Goal: Navigation & Orientation: Find specific page/section

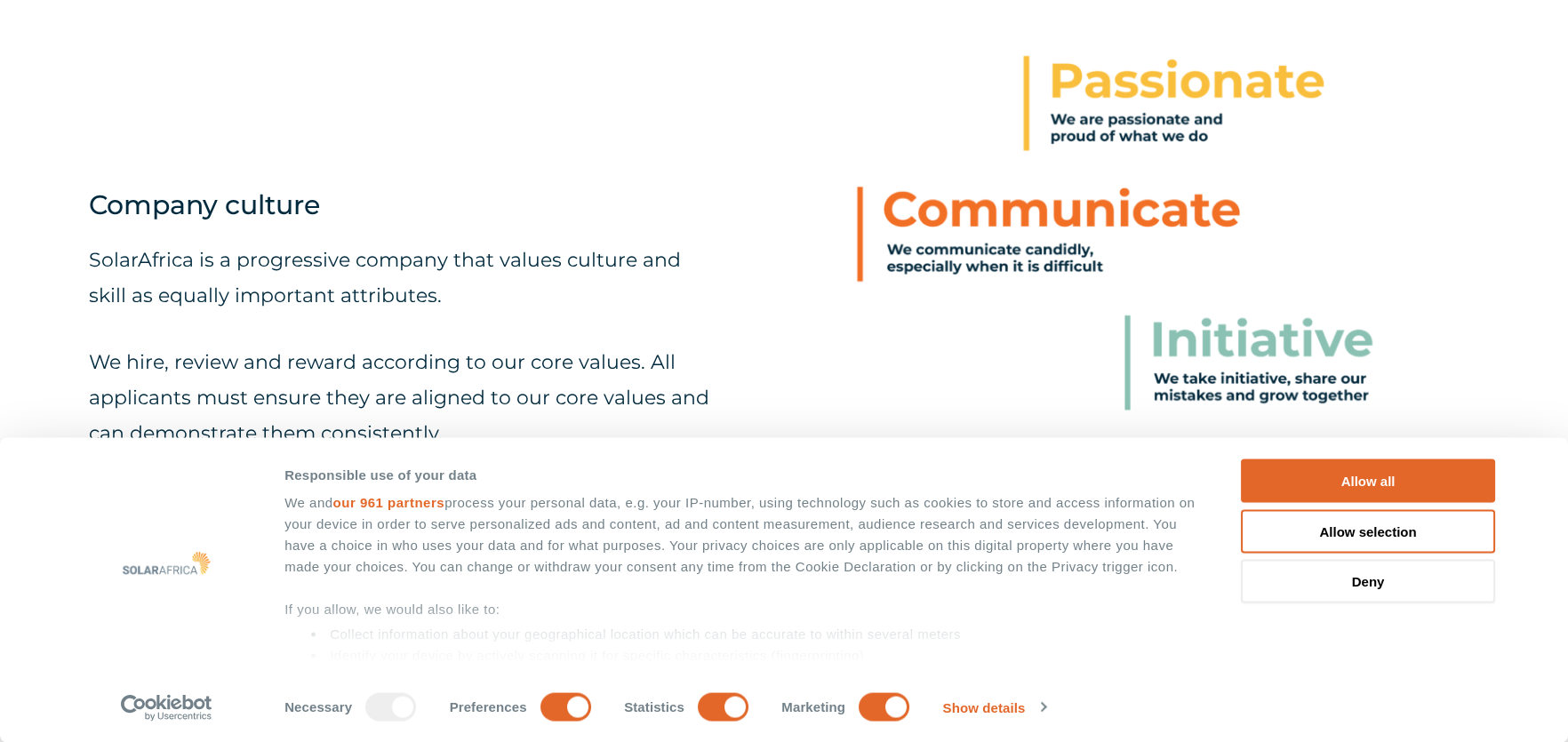
scroll to position [888, 0]
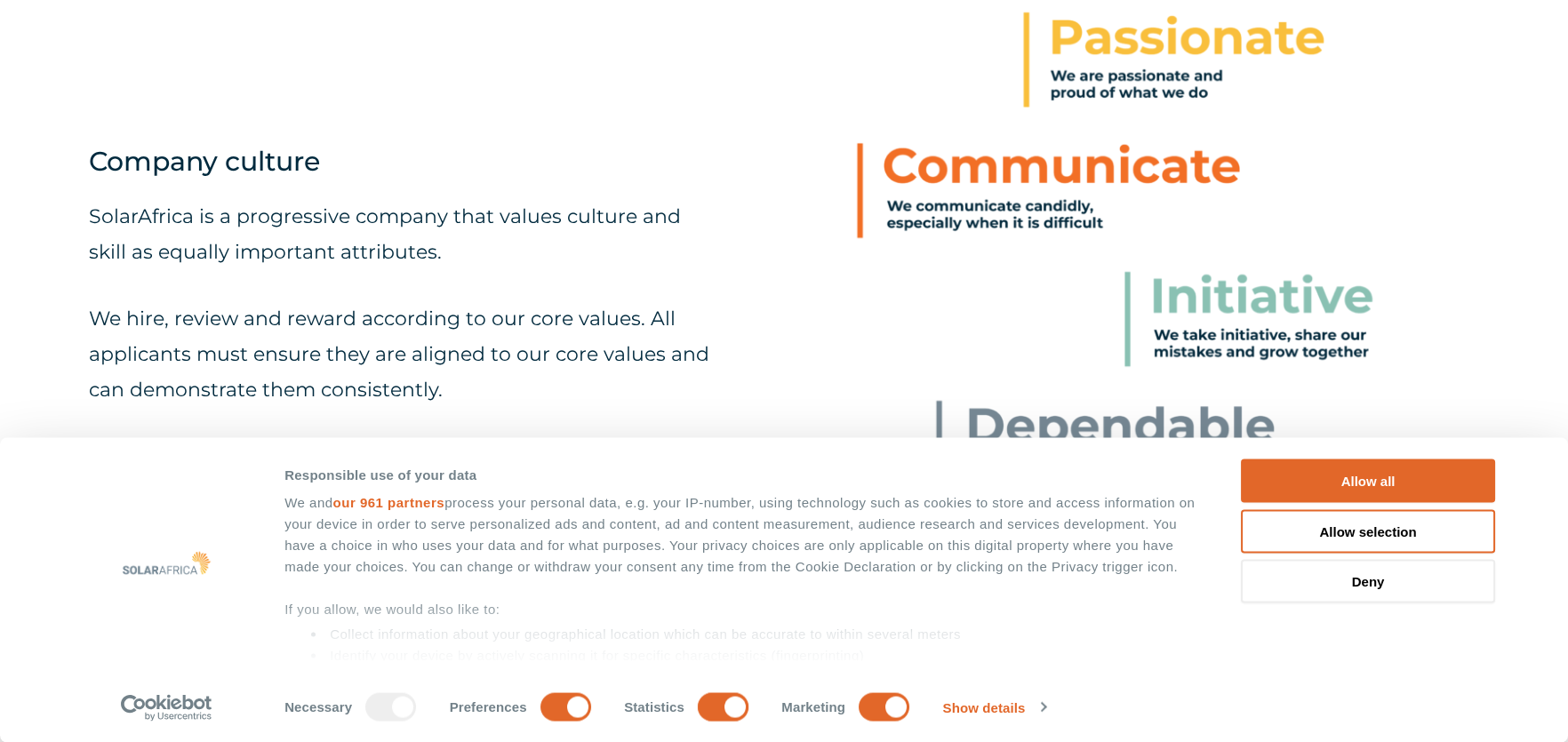
click at [707, 712] on input "Statistics" at bounding box center [722, 707] width 51 height 29
checkbox input "false"
click at [862, 706] on input "Marketing" at bounding box center [884, 707] width 51 height 29
checkbox input "false"
click at [1329, 528] on button "Allow selection" at bounding box center [1368, 531] width 254 height 44
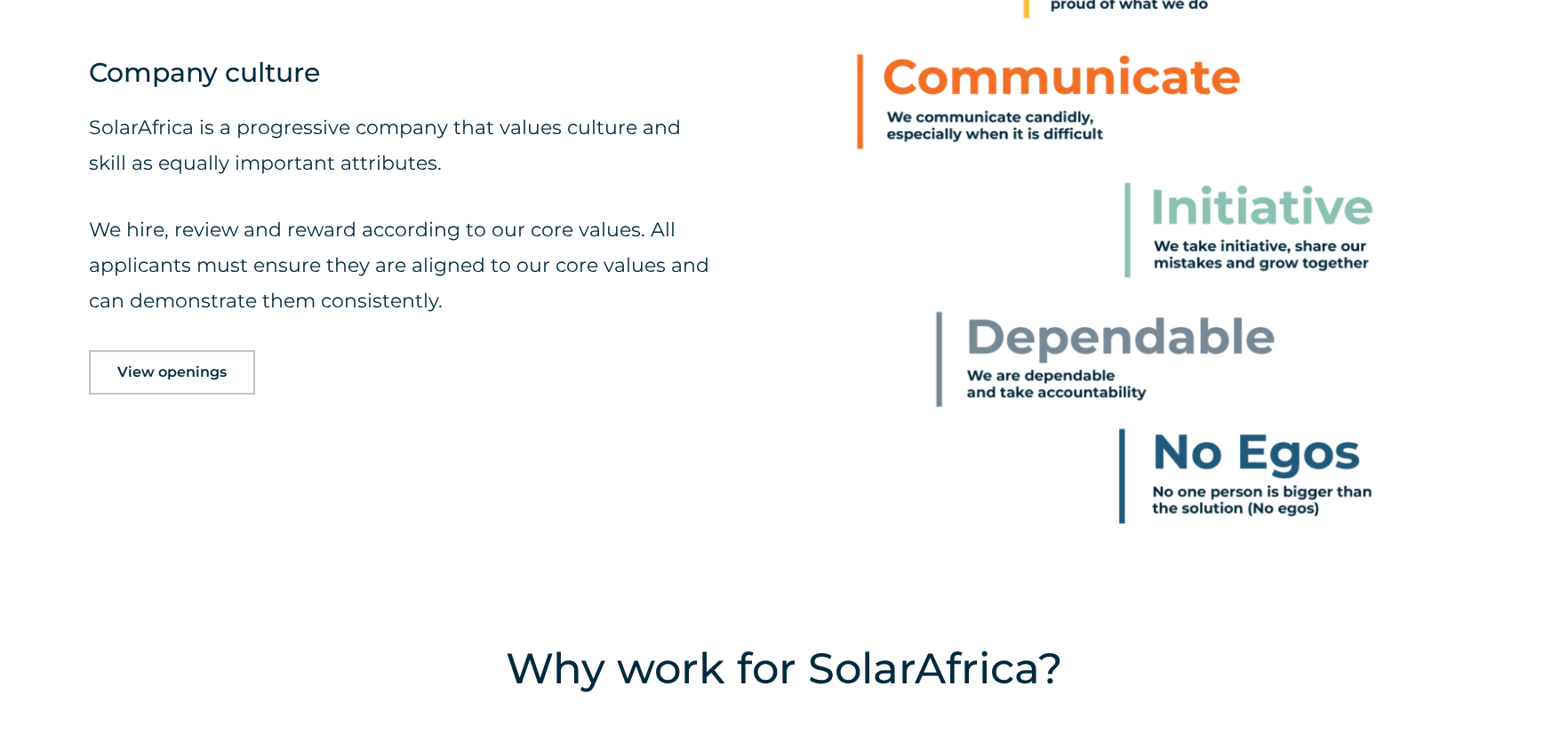
scroll to position [978, 0]
click at [200, 372] on span "View openings" at bounding box center [172, 371] width 109 height 14
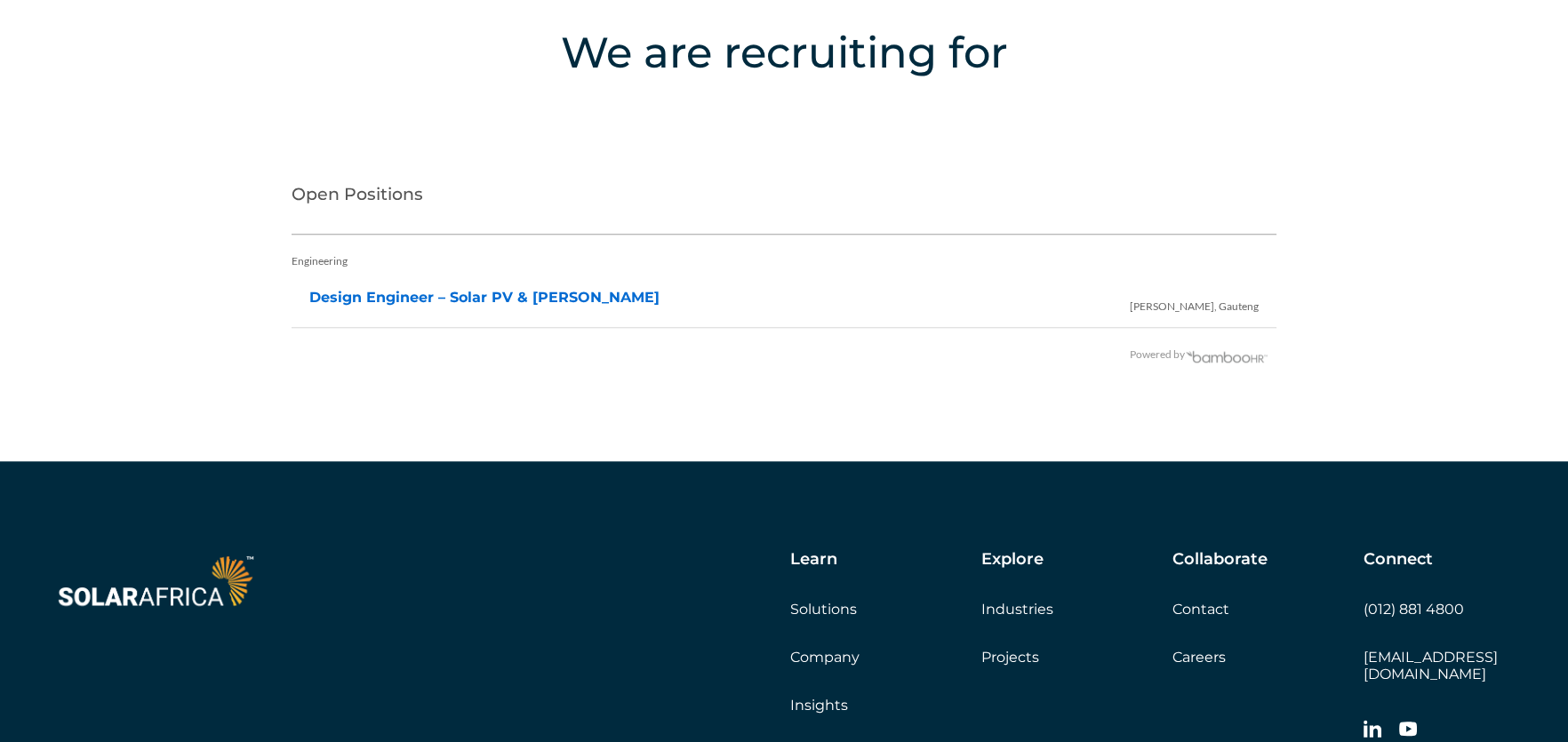
scroll to position [3524, 0]
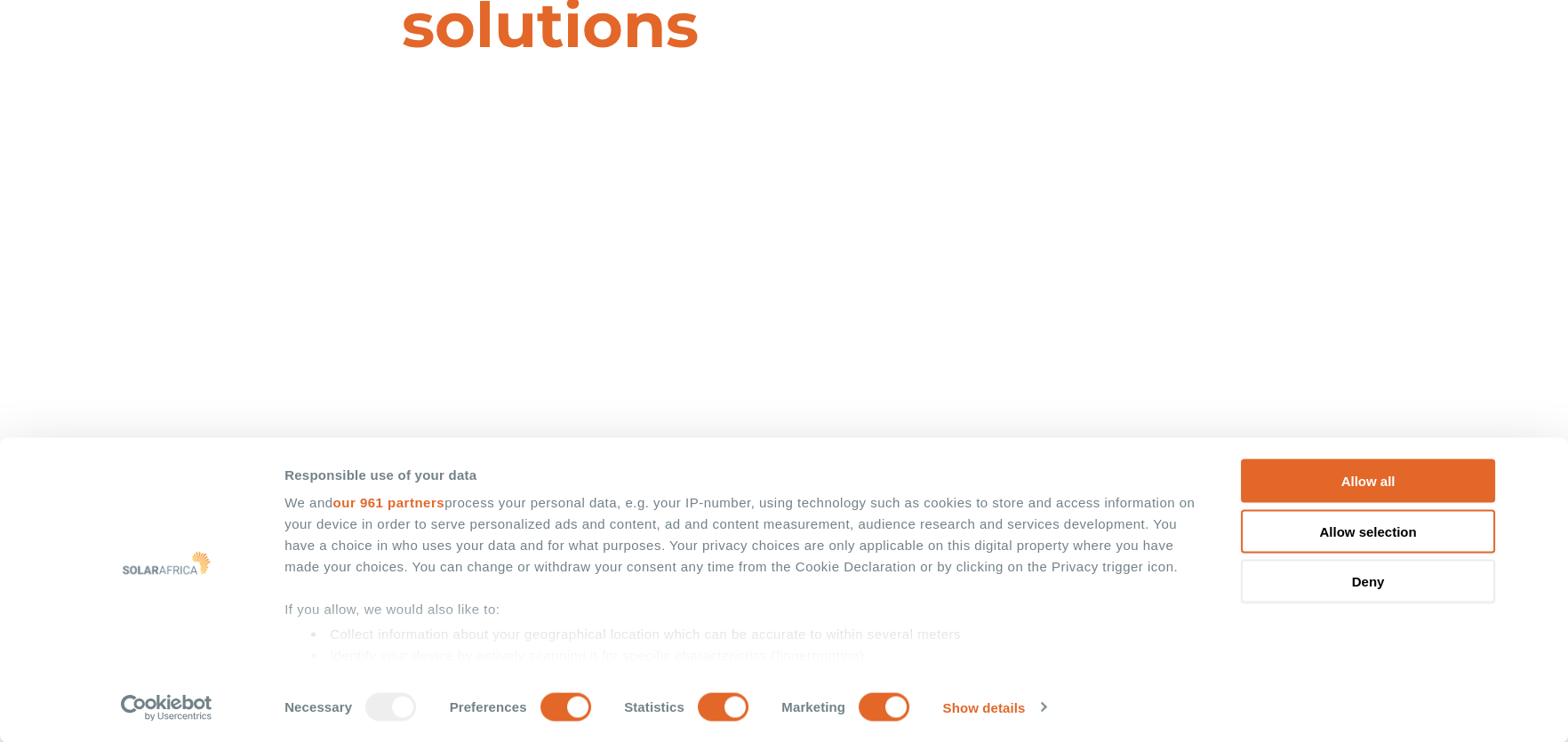
scroll to position [354, 0]
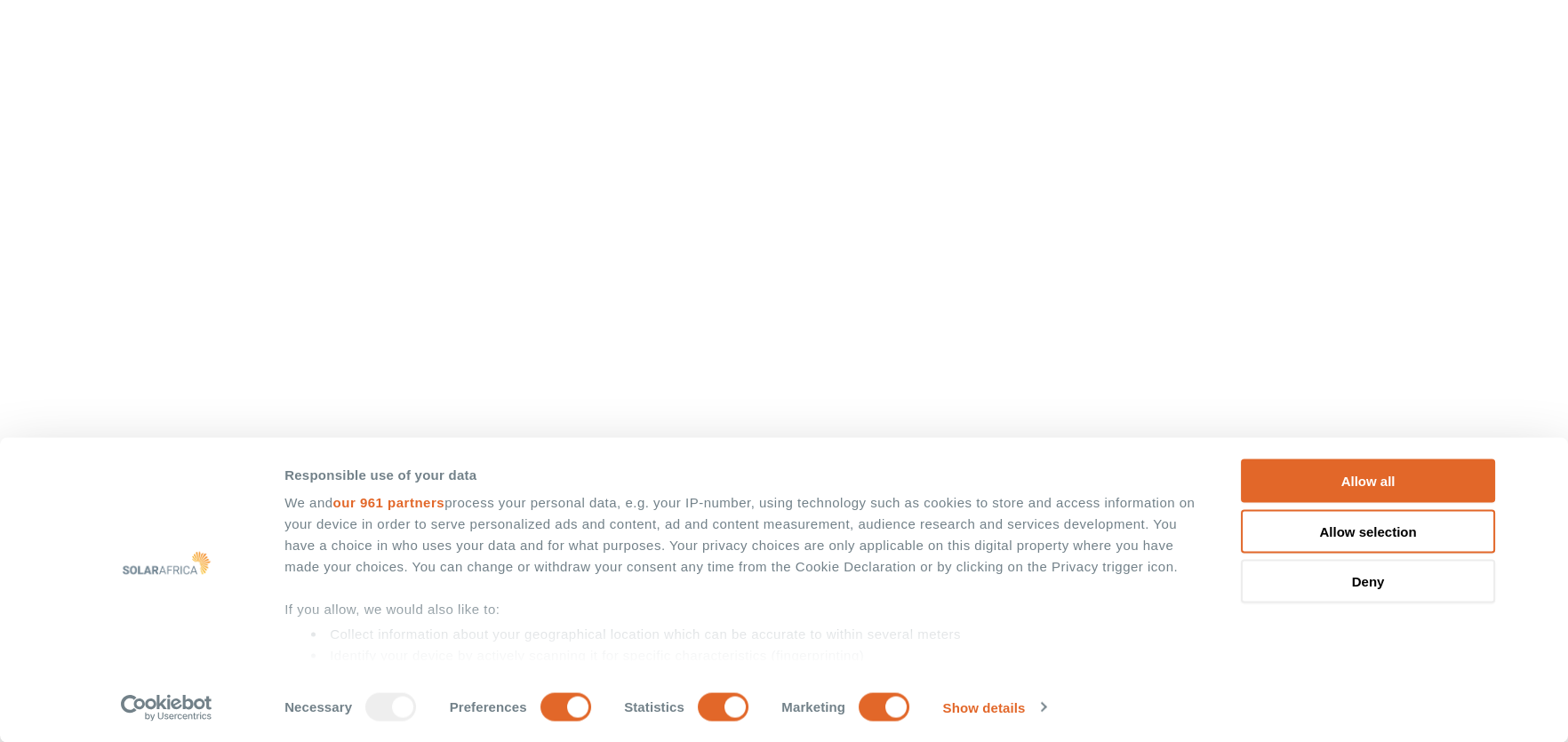
click at [1370, 577] on button "Deny" at bounding box center [1368, 582] width 254 height 44
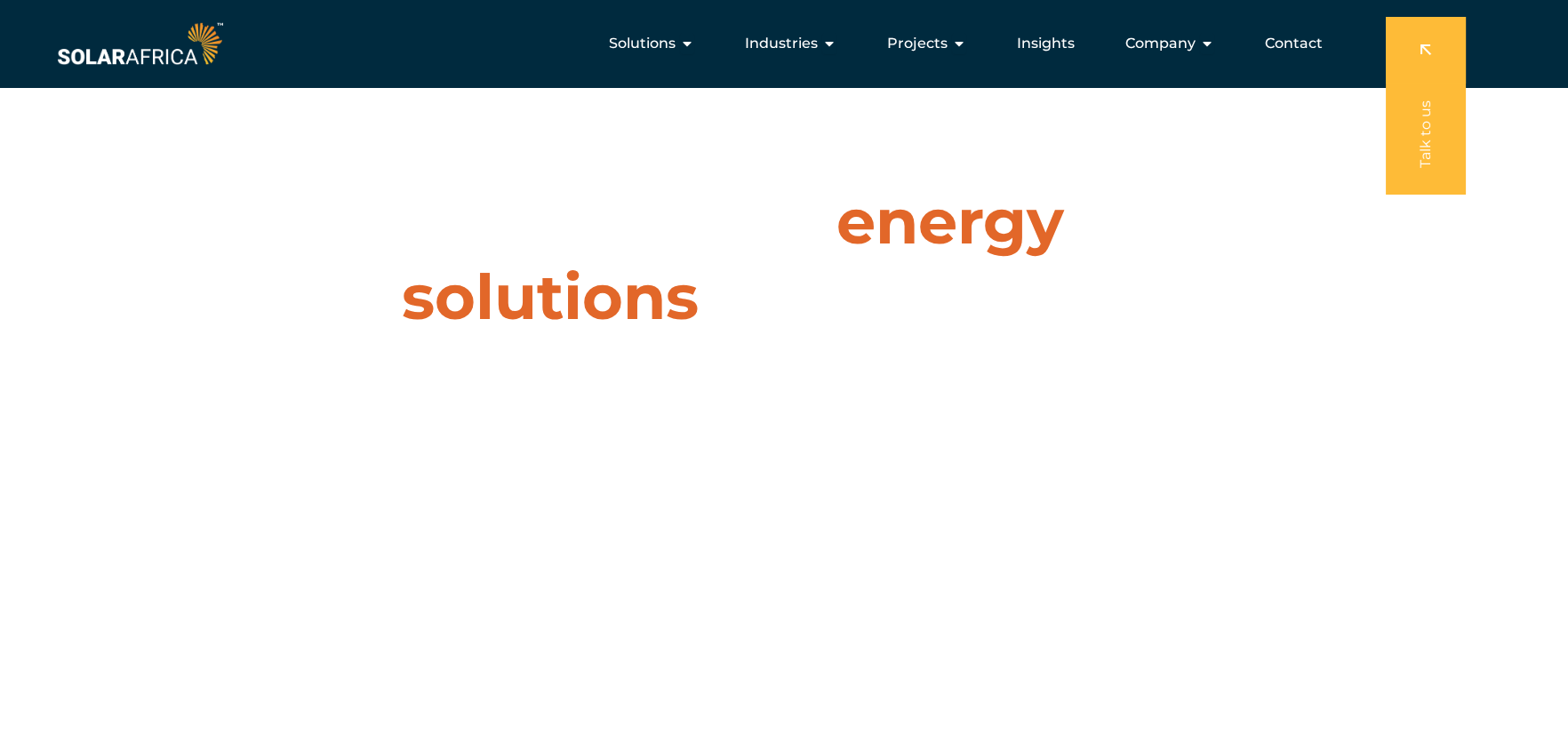
scroll to position [0, 0]
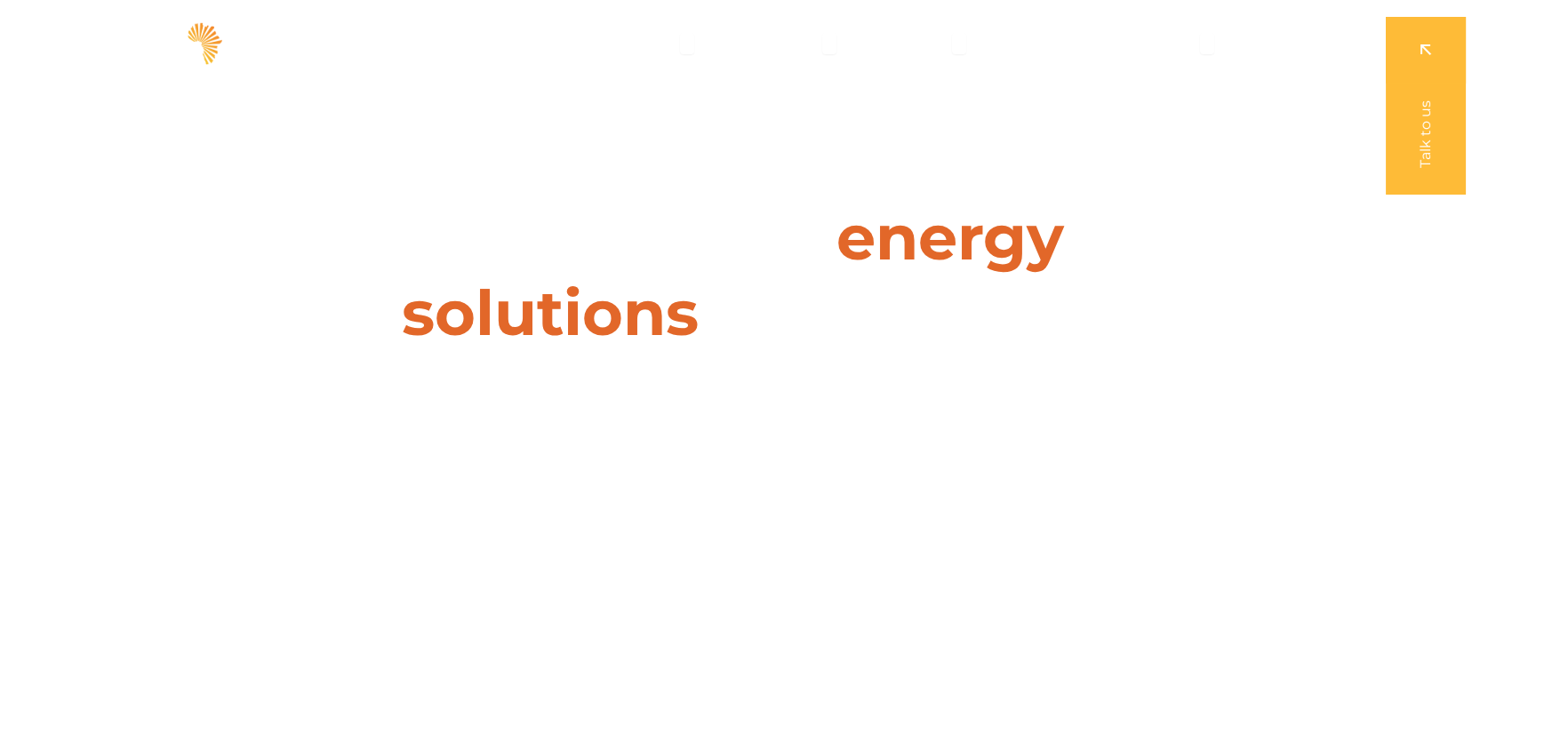
click at [805, 44] on span "Industries" at bounding box center [781, 43] width 73 height 21
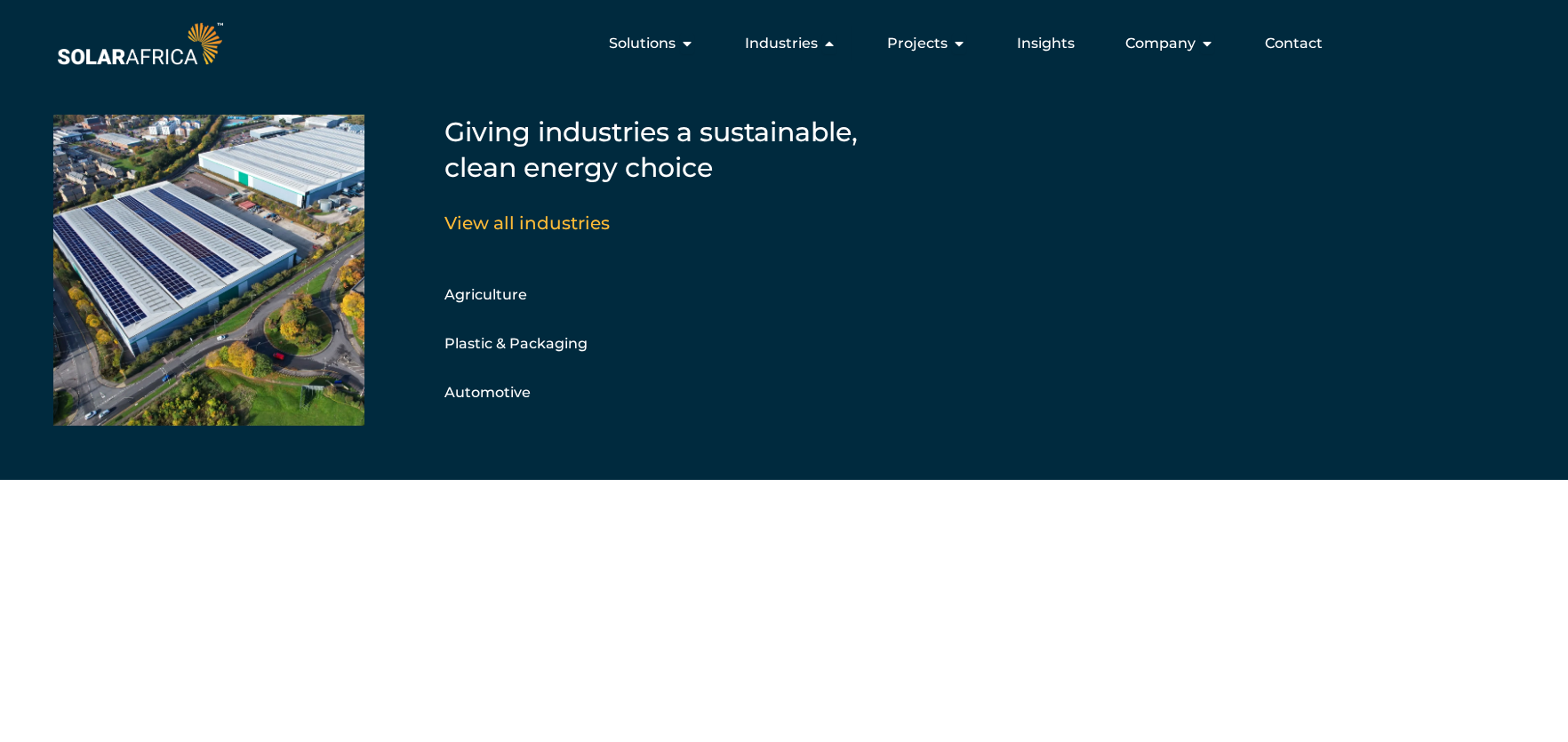
click at [805, 44] on span "Industries" at bounding box center [781, 43] width 73 height 21
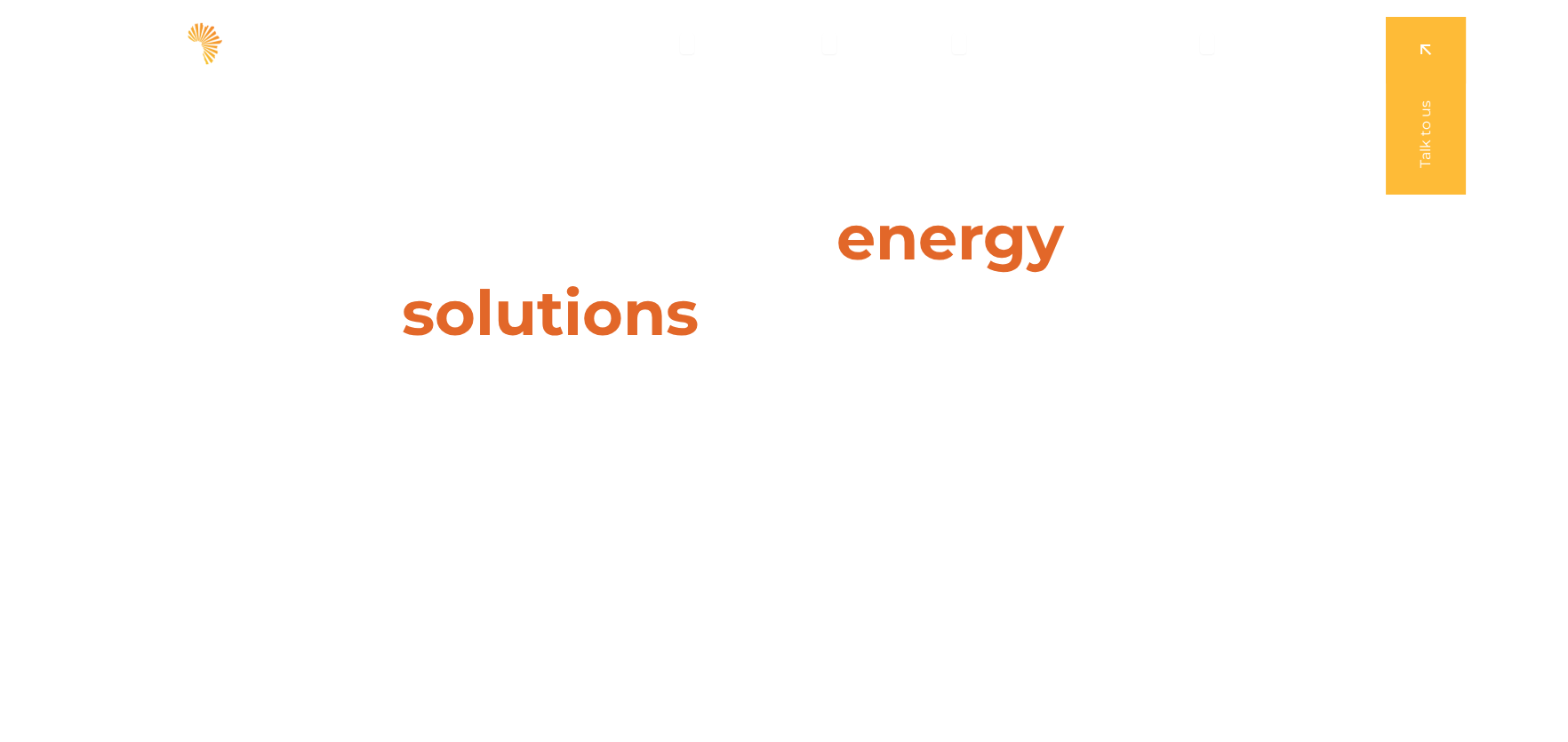
click at [907, 44] on span "Projects" at bounding box center [916, 43] width 60 height 21
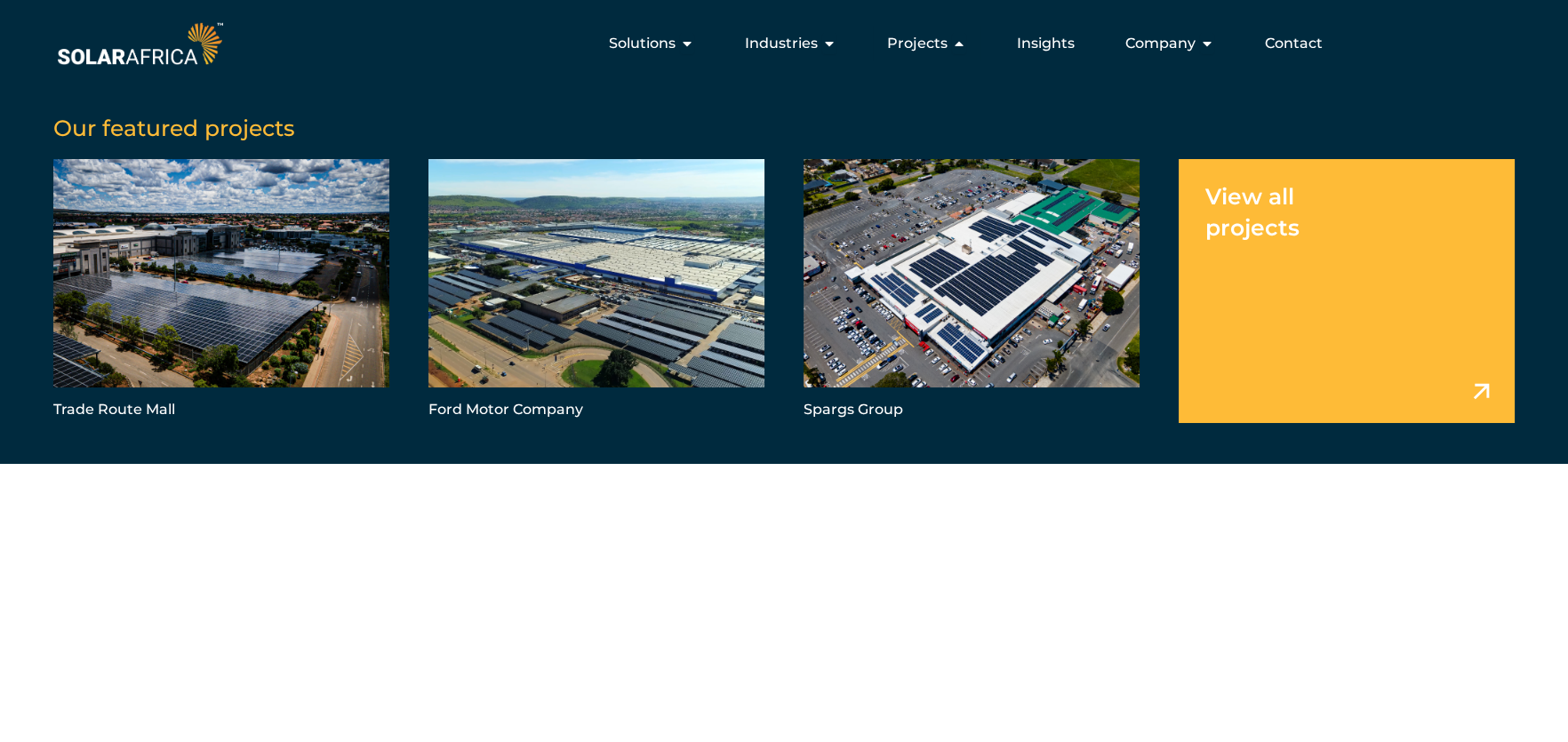
click at [1190, 47] on span "Company" at bounding box center [1160, 43] width 70 height 21
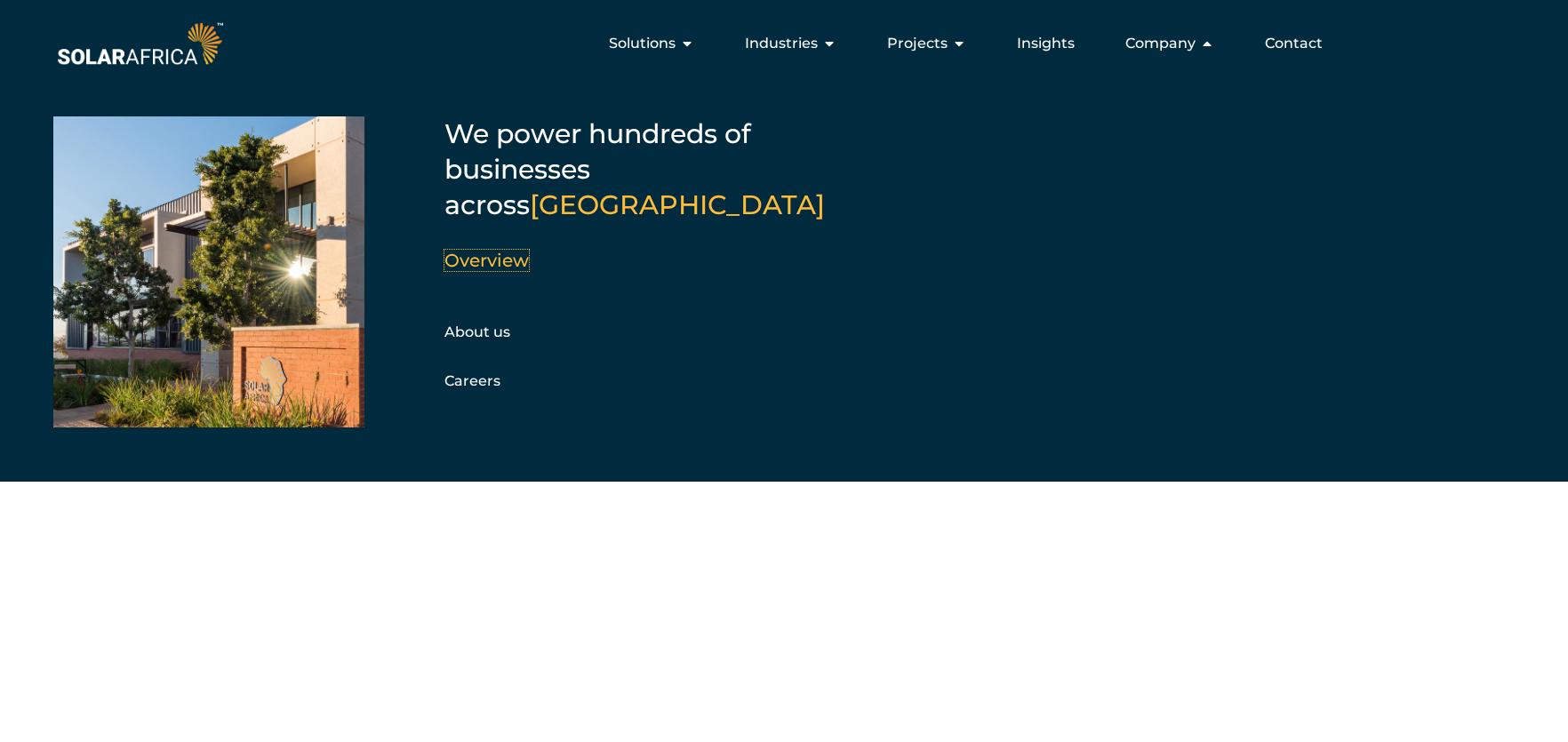
click at [515, 249] on link "Overview" at bounding box center [486, 260] width 84 height 21
